Goal: Transaction & Acquisition: Book appointment/travel/reservation

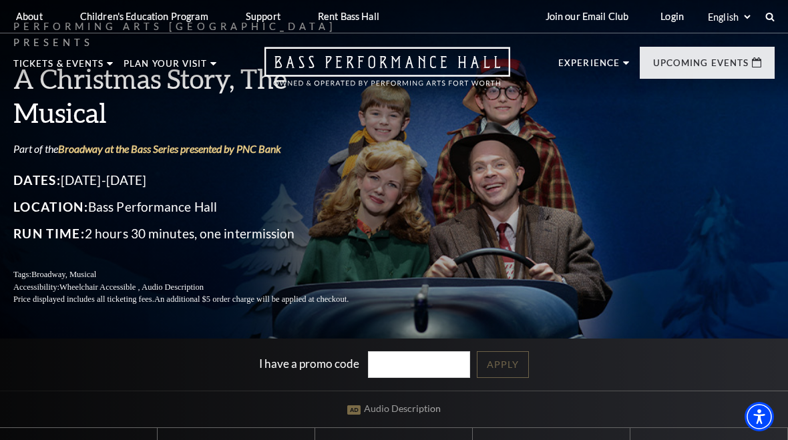
click at [488, 260] on link "[PERSON_NAME] and his Large Band" at bounding box center [471, 279] width 146 height 39
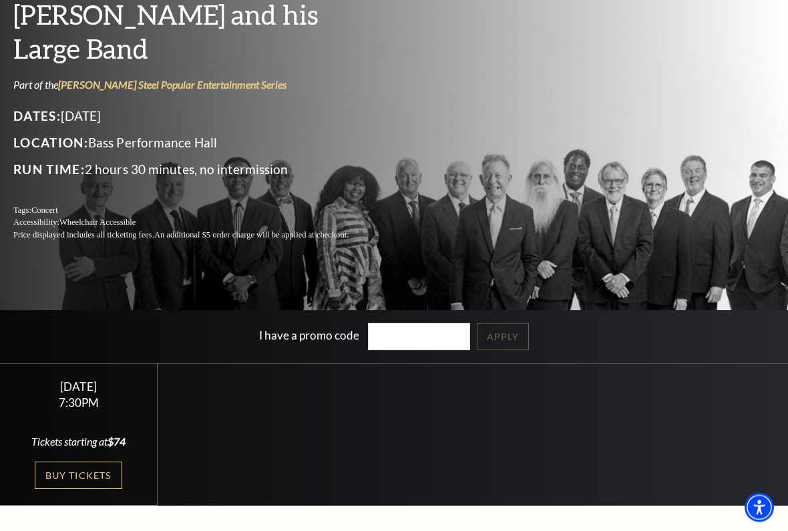
scroll to position [101, 0]
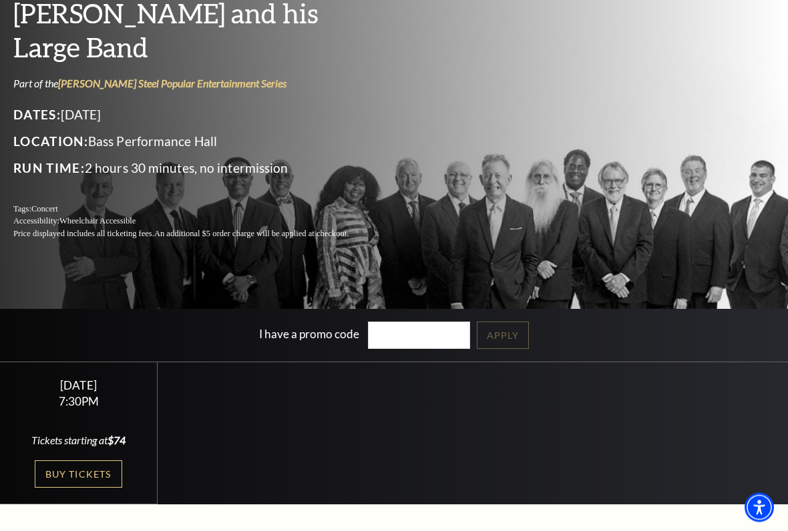
click at [69, 439] on link "Buy Tickets" at bounding box center [78, 474] width 87 height 27
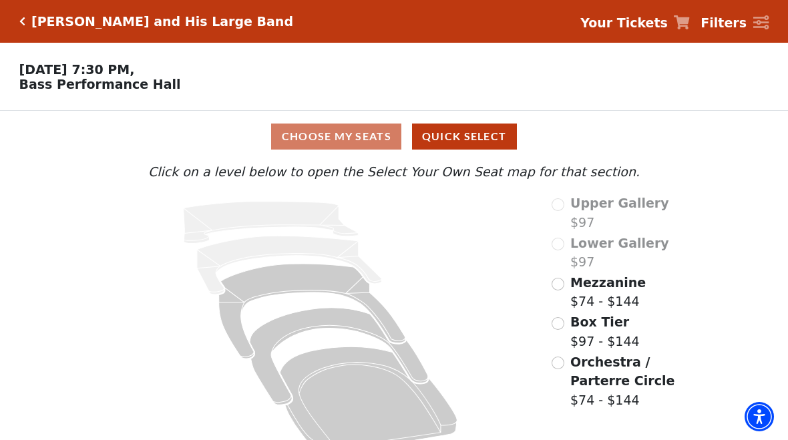
click at [331, 138] on div "Choose My Seats Quick Select" at bounding box center [394, 136] width 591 height 26
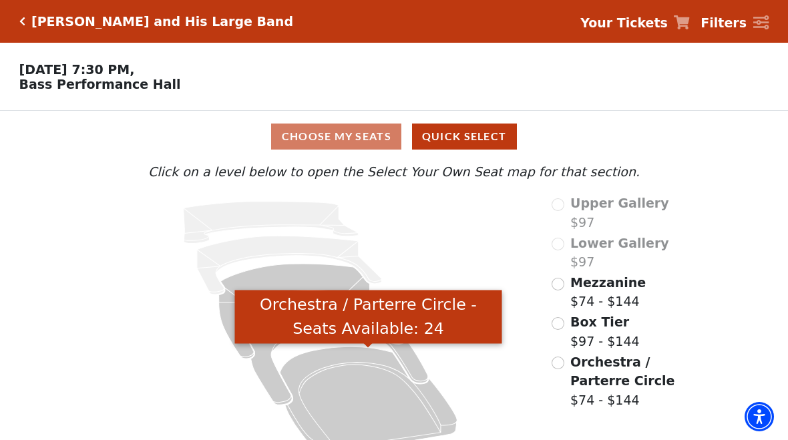
click at [348, 404] on icon "Orchestra / Parterre Circle - Seats Available: 24" at bounding box center [368, 400] width 177 height 107
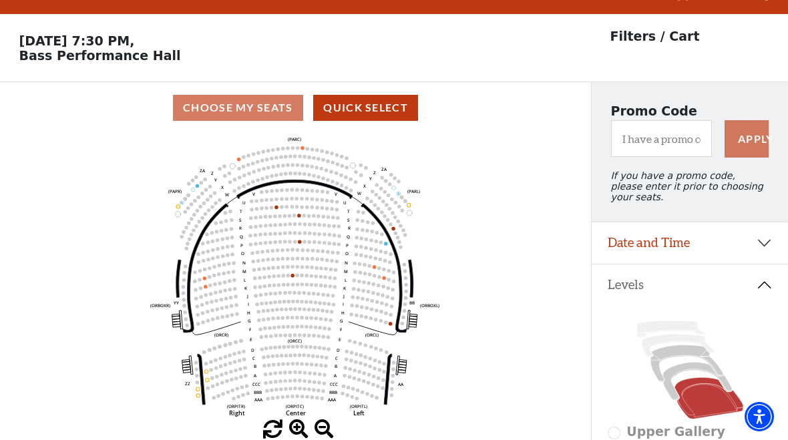
scroll to position [62, 0]
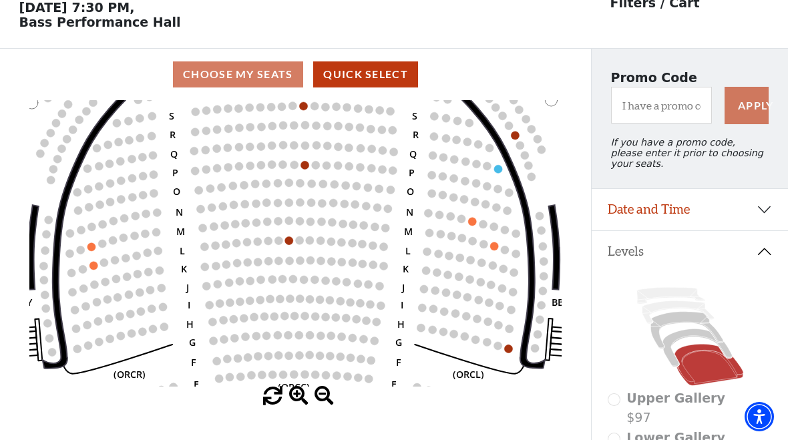
click at [500, 348] on circle at bounding box center [498, 346] width 8 height 8
click at [508, 352] on circle at bounding box center [509, 348] width 8 height 8
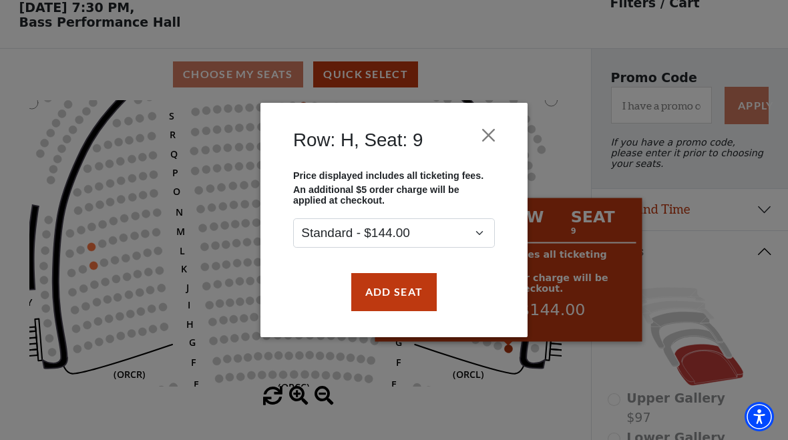
click at [91, 62] on div "Row: H, Seat: 9 Price displayed includes all ticketing fees. An additional $5 o…" at bounding box center [394, 220] width 788 height 440
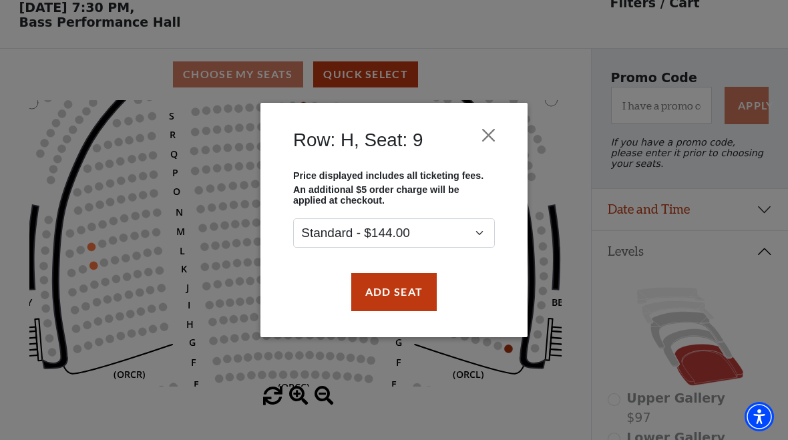
click at [486, 133] on button "Close" at bounding box center [488, 135] width 25 height 25
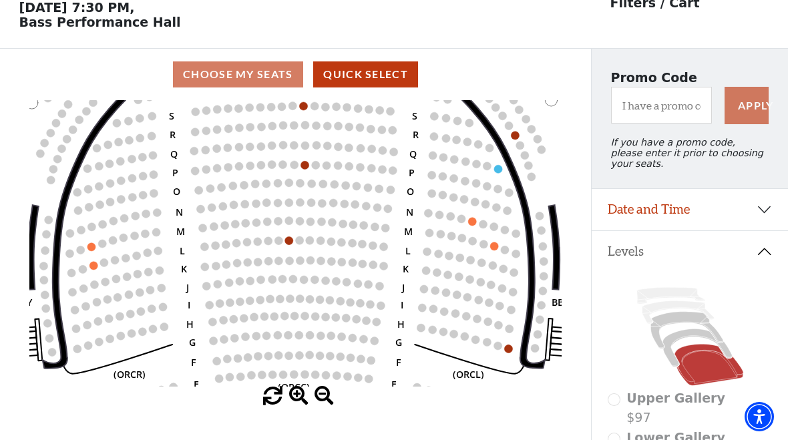
click at [485, 243] on circle at bounding box center [483, 244] width 8 height 8
click at [484, 248] on circle at bounding box center [483, 244] width 8 height 8
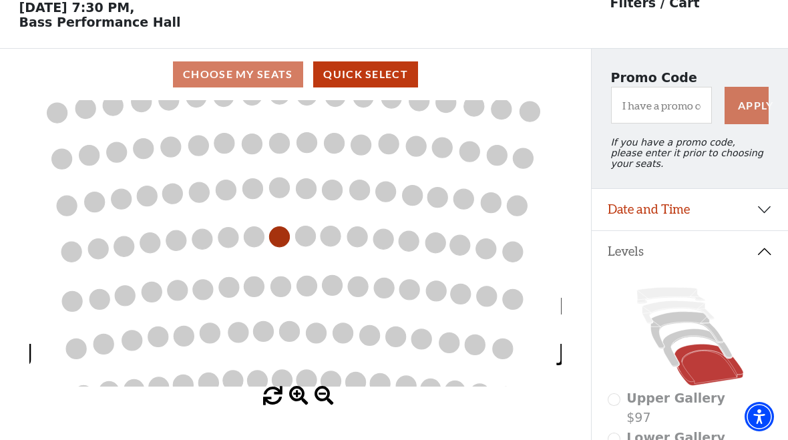
click at [450, 245] on circle at bounding box center [460, 245] width 20 height 20
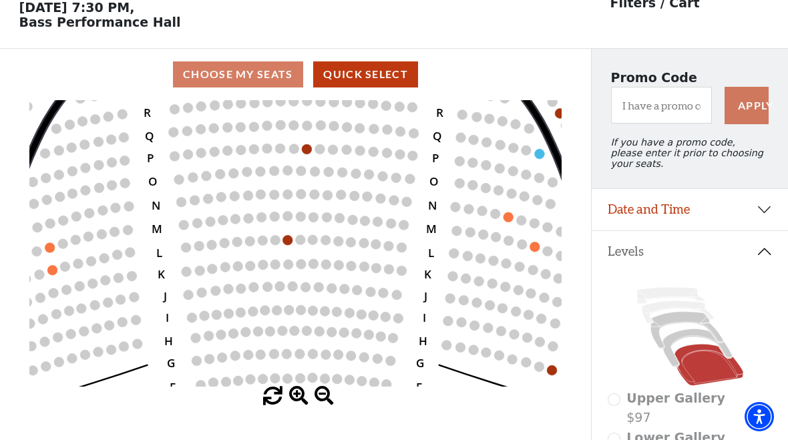
click at [533, 249] on circle at bounding box center [535, 247] width 10 height 10
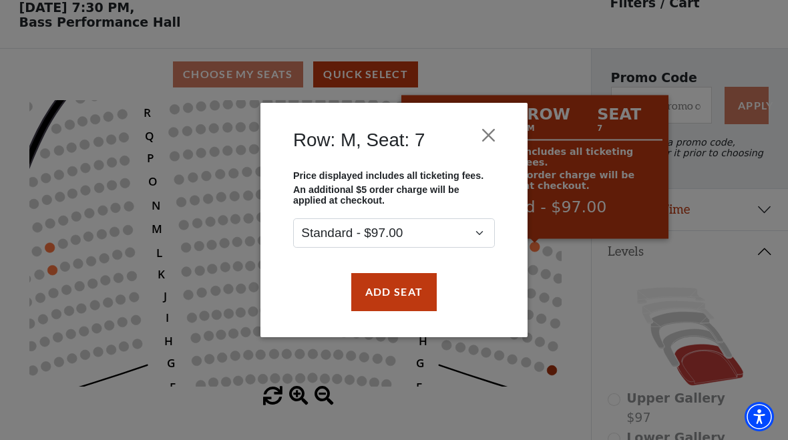
click at [484, 130] on button "Close" at bounding box center [488, 135] width 25 height 25
